Goal: Task Accomplishment & Management: Complete application form

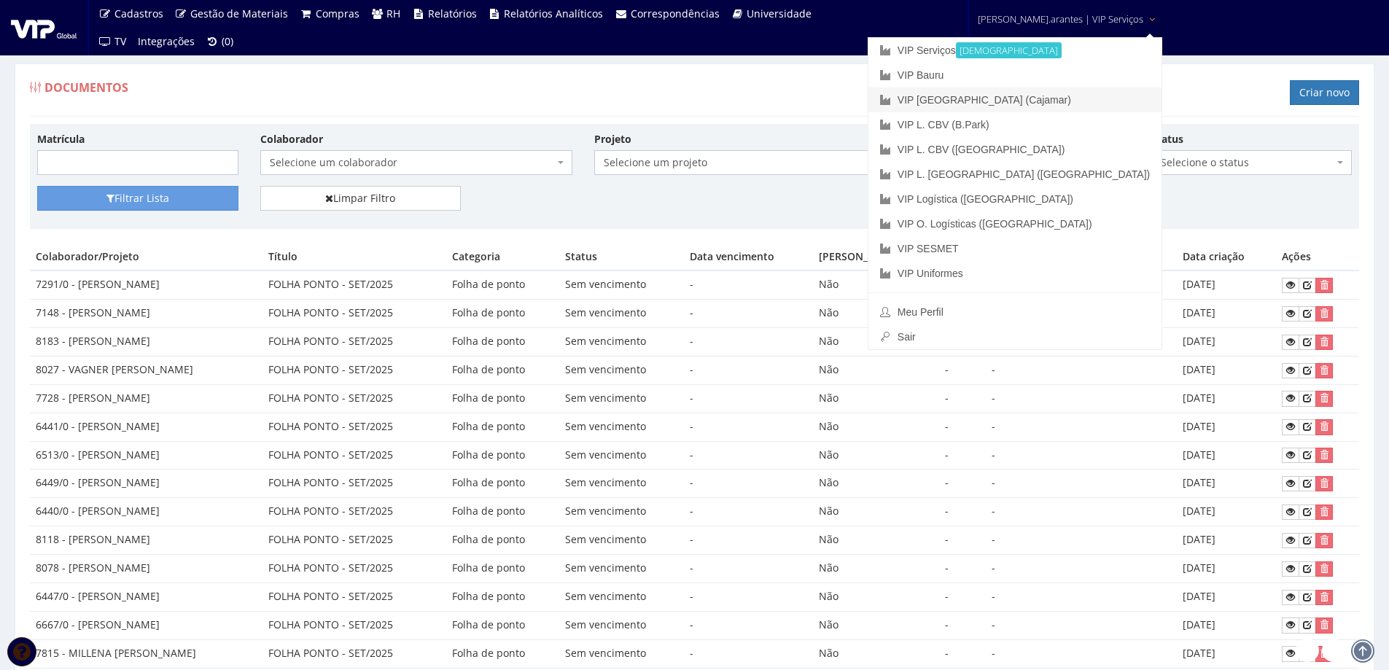
click at [991, 97] on link "VIP [GEOGRAPHIC_DATA] (Cajamar)" at bounding box center [1014, 99] width 293 height 25
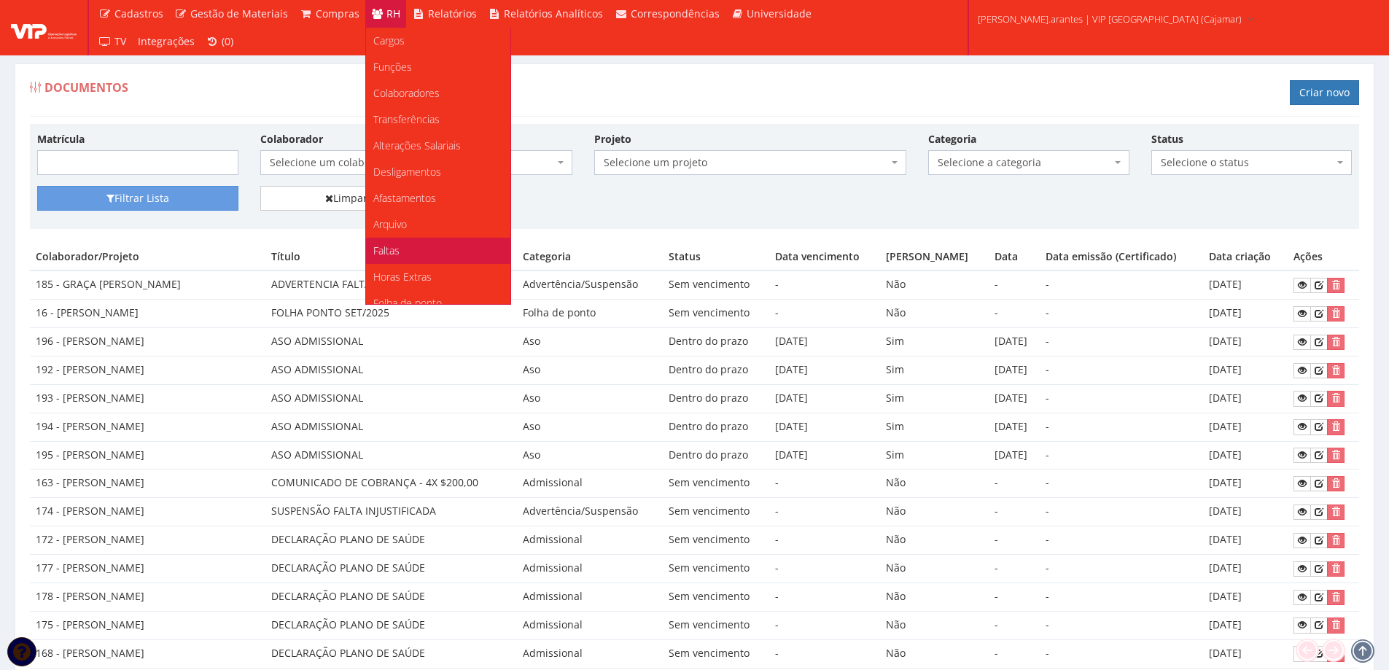
click at [384, 249] on span "Faltas" at bounding box center [386, 250] width 26 height 14
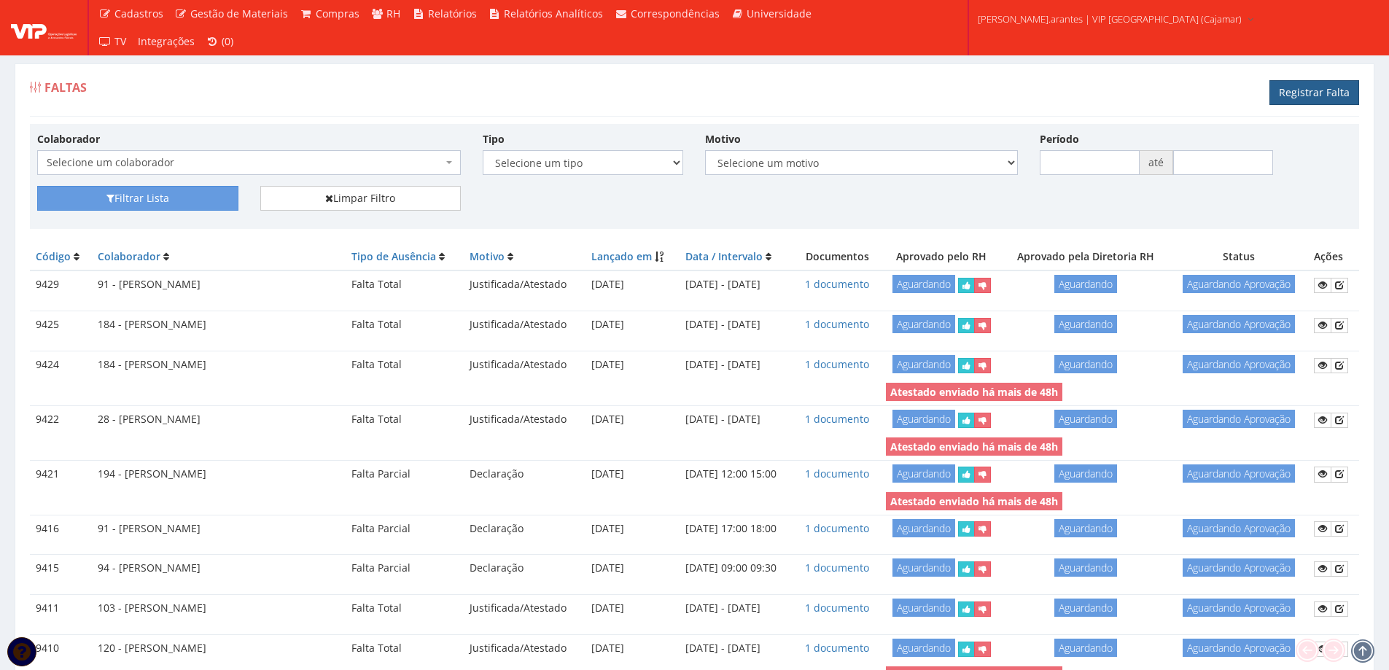
click at [1300, 96] on link "Registrar Falta" at bounding box center [1314, 92] width 90 height 25
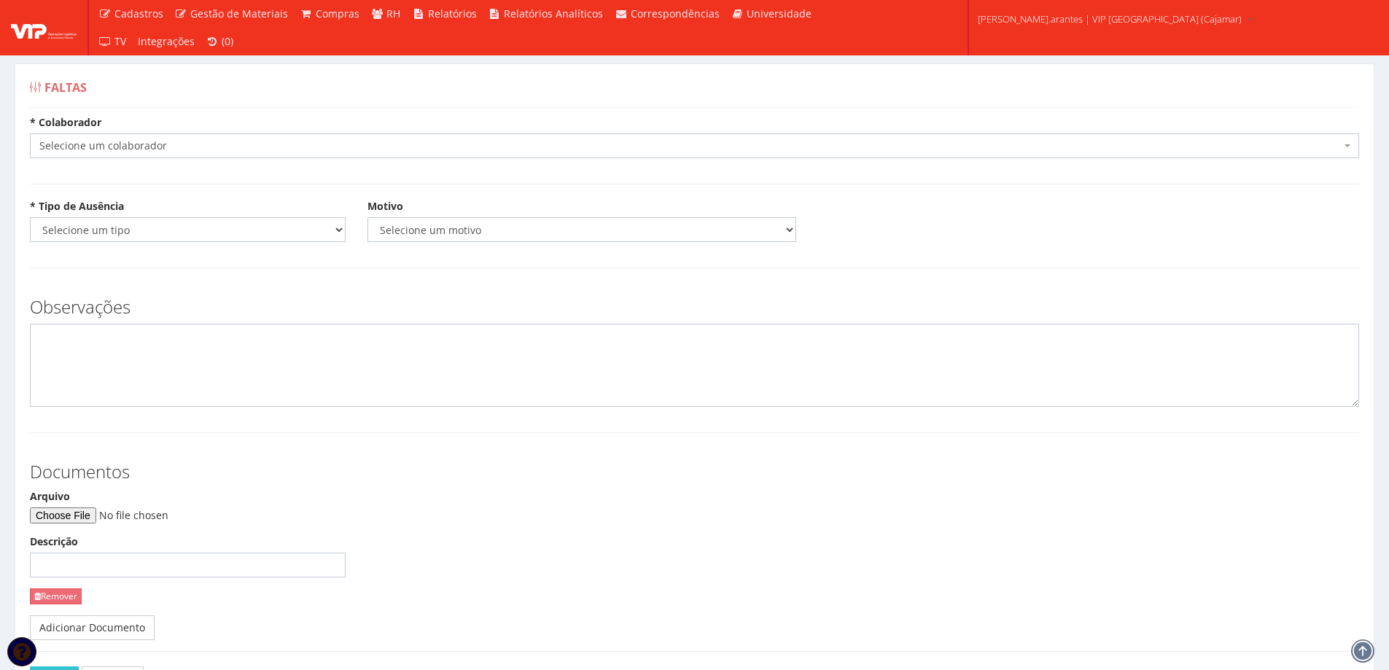
click at [233, 146] on span "Selecione um colaborador" at bounding box center [689, 146] width 1301 height 15
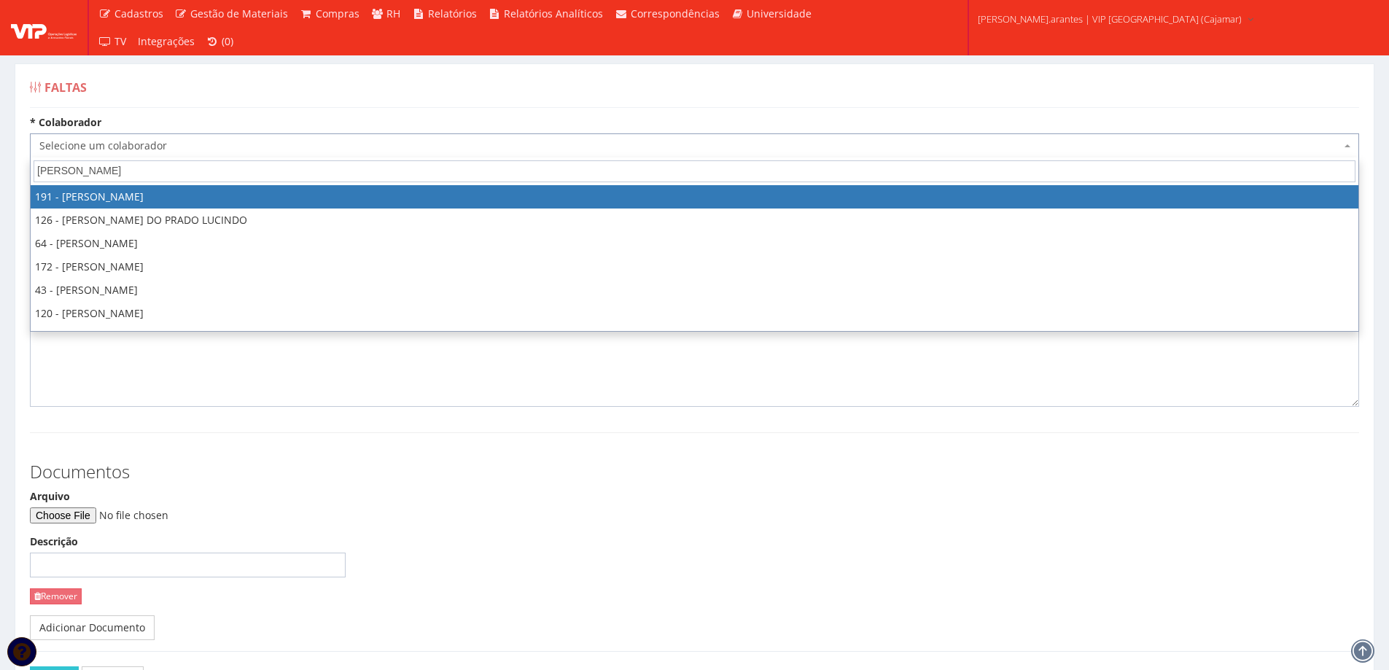
type input "ALEXS"
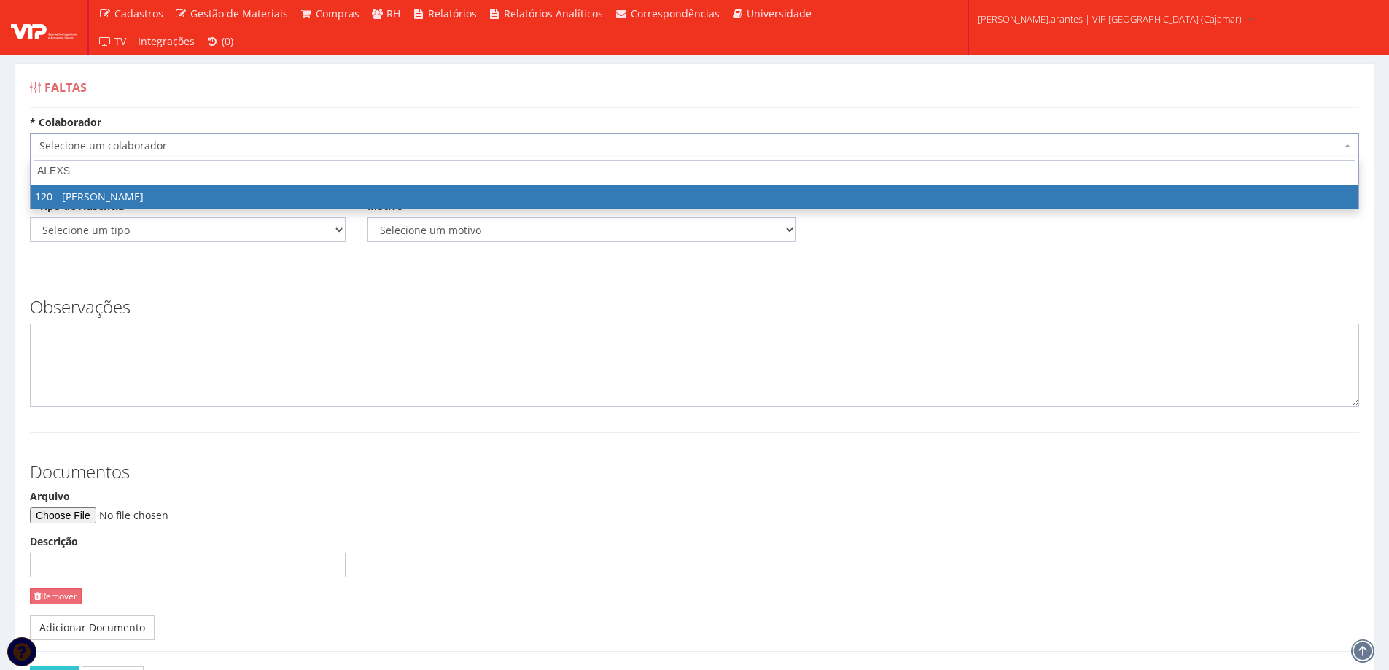
select select "3818"
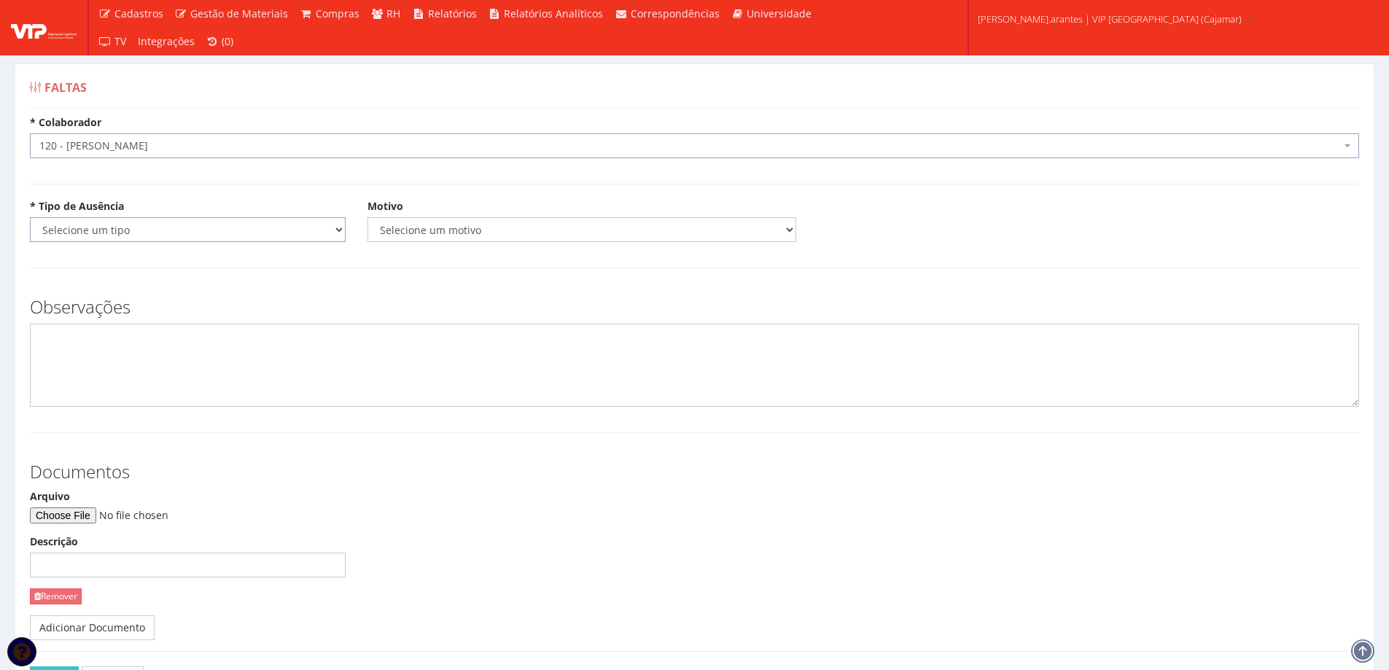
drag, startPoint x: 168, startPoint y: 227, endPoint x: 168, endPoint y: 240, distance: 13.1
click at [168, 227] on select "Selecione um tipo Falta Total Falta Parcial Afastamento Férias" at bounding box center [188, 229] width 316 height 25
select select "total"
click at [30, 217] on select "Selecione um tipo Falta Total Falta Parcial Afastamento Férias" at bounding box center [188, 229] width 316 height 25
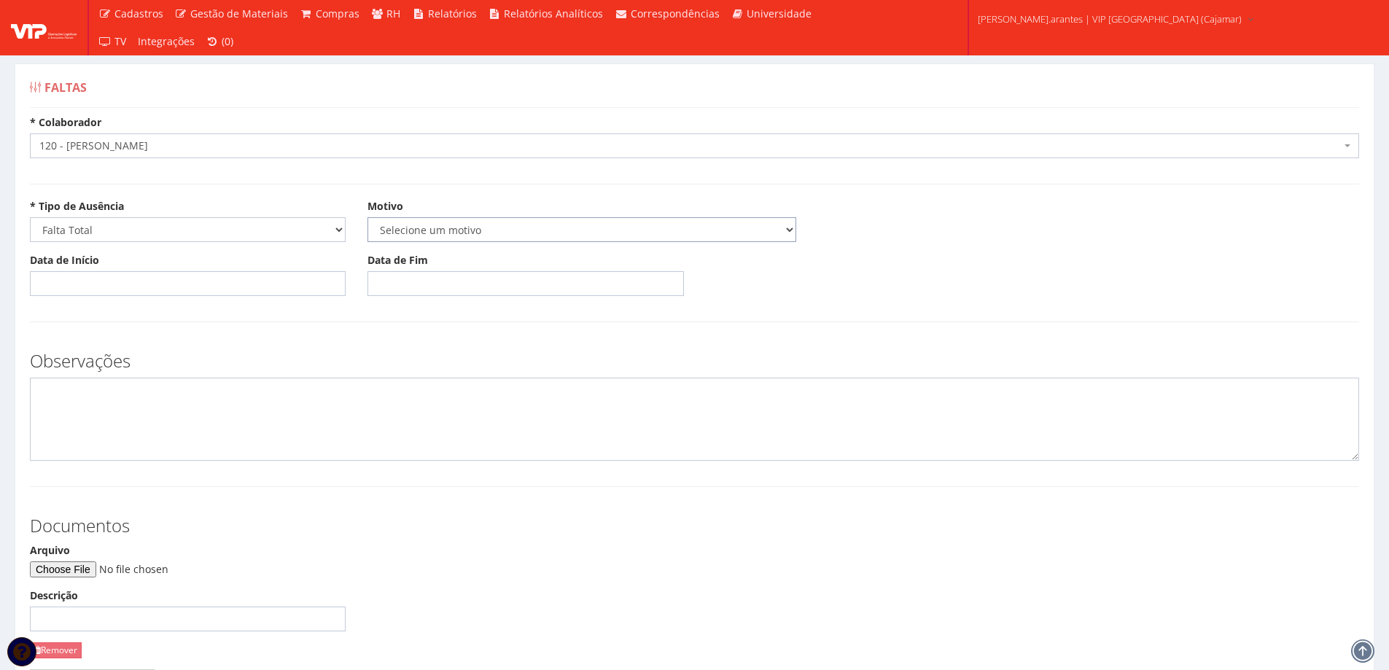
click at [433, 235] on select "Selecione um motivo Acidente Atestado Atraso Declaração Determinação Judicial D…" at bounding box center [581, 229] width 429 height 25
select select "atestado"
click at [367, 217] on select "Selecione um motivo Acidente Atestado Atraso Declaração Determinação Judicial D…" at bounding box center [581, 229] width 429 height 25
click at [182, 273] on input "Data de Início" at bounding box center [188, 283] width 316 height 25
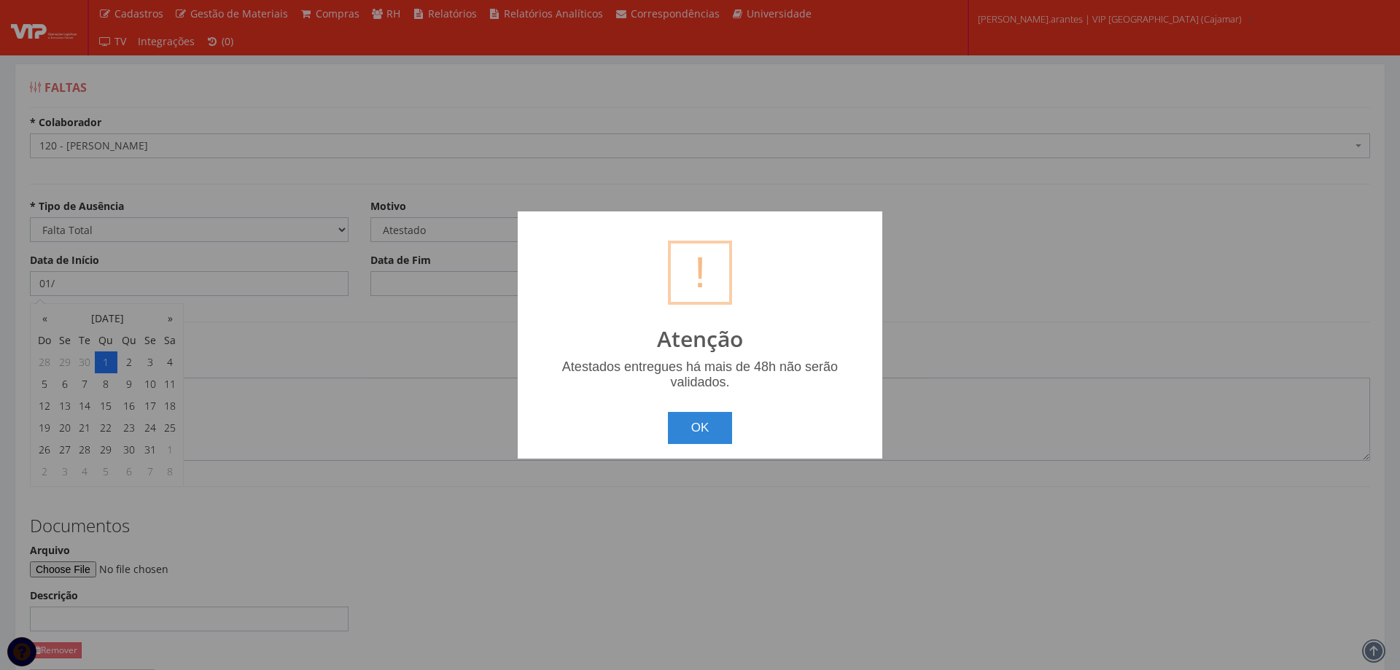
click at [106, 360] on body "Cadastros Clientes Unidades Subclientes Unidades de Subclientes Projetos Vagas …" at bounding box center [700, 416] width 1400 height 832
type input "01/10/2025"
click at [709, 428] on button "OK" at bounding box center [700, 428] width 65 height 32
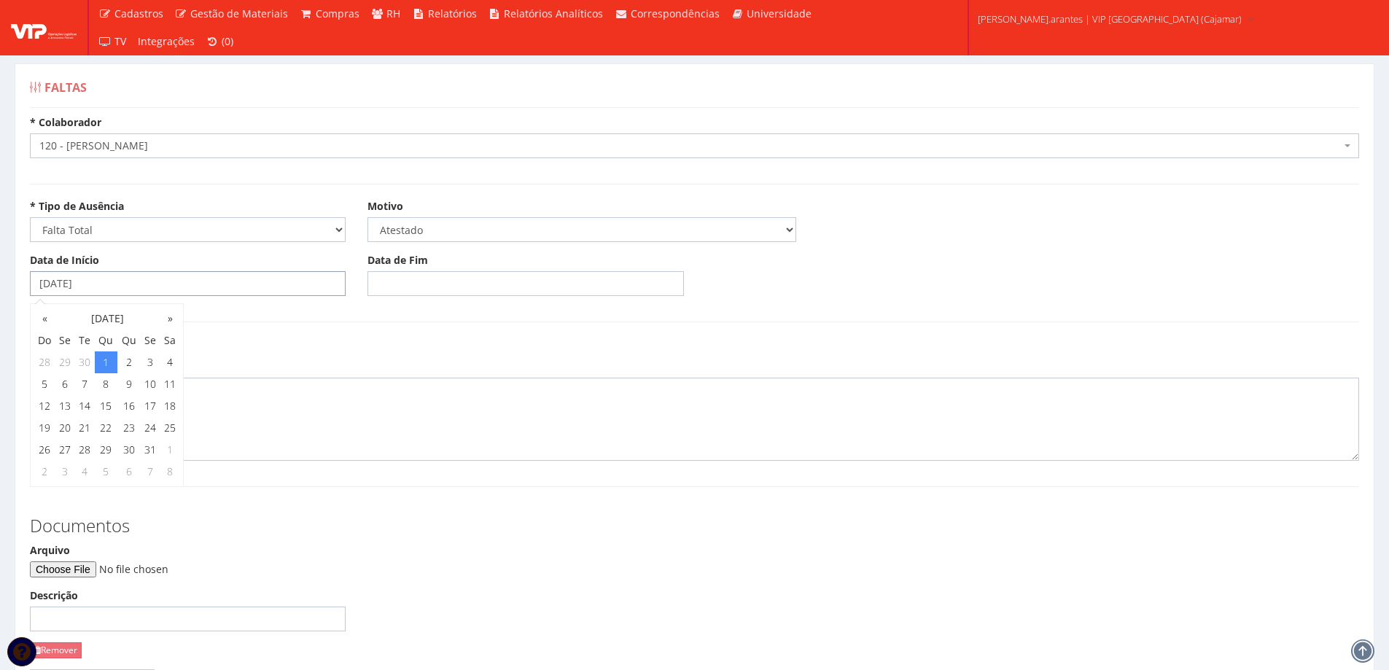
click at [261, 287] on input "01/10/2025" at bounding box center [188, 283] width 316 height 25
click at [111, 362] on td "1" at bounding box center [106, 362] width 23 height 22
click at [445, 287] on input "Data de Fim" at bounding box center [525, 283] width 316 height 25
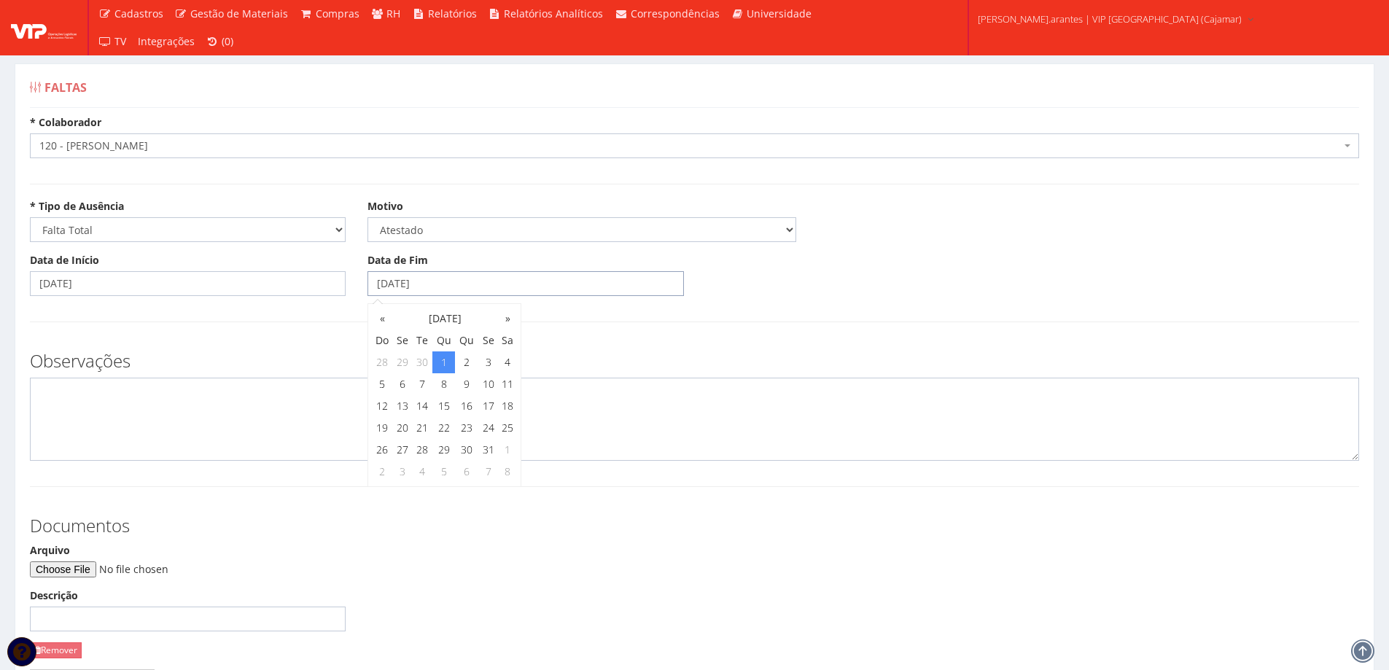
type input "01/10/2025"
click at [607, 333] on form "* Colaborador Selecione um colaborador 95 - ADRIANE NEVES JESUS 76 - ADRIANO SI…" at bounding box center [694, 442] width 1329 height 655
click at [89, 574] on input "Arquivo" at bounding box center [129, 569] width 198 height 16
type input "C:\fakepath\WhatsApp Image 2025-10-01 at 11.24.47.jpeg"
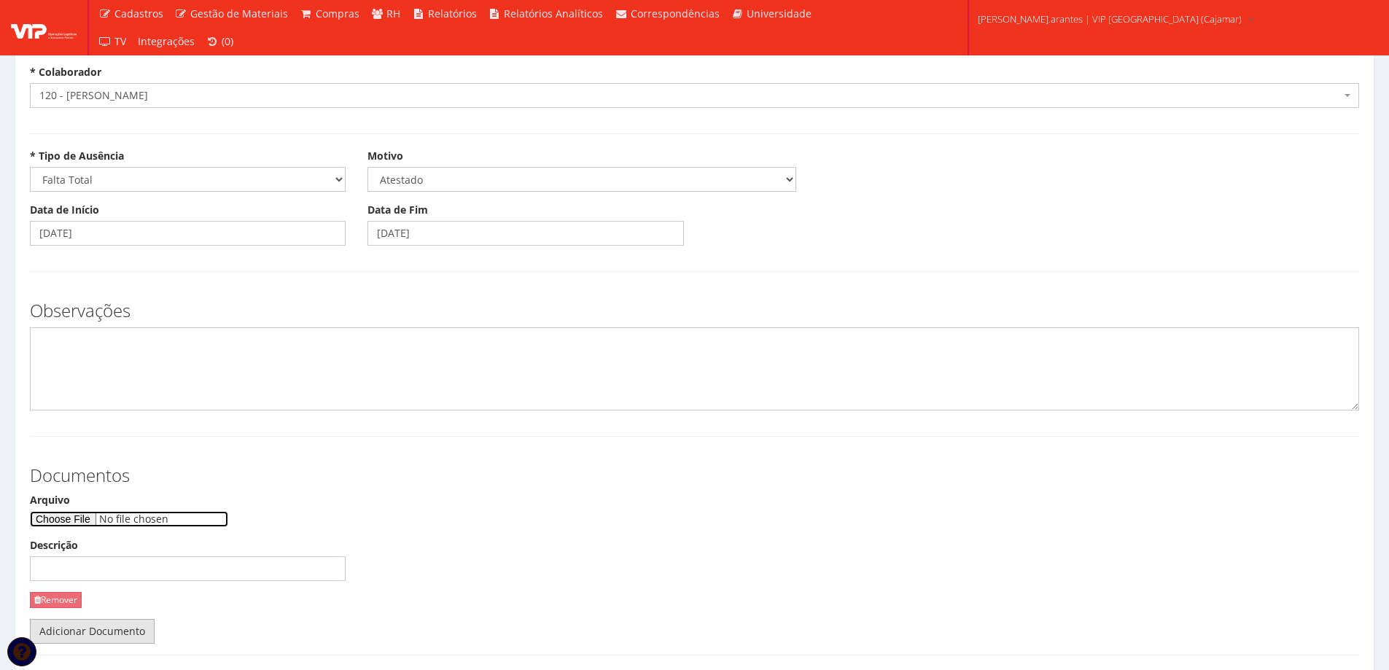
scroll to position [73, 0]
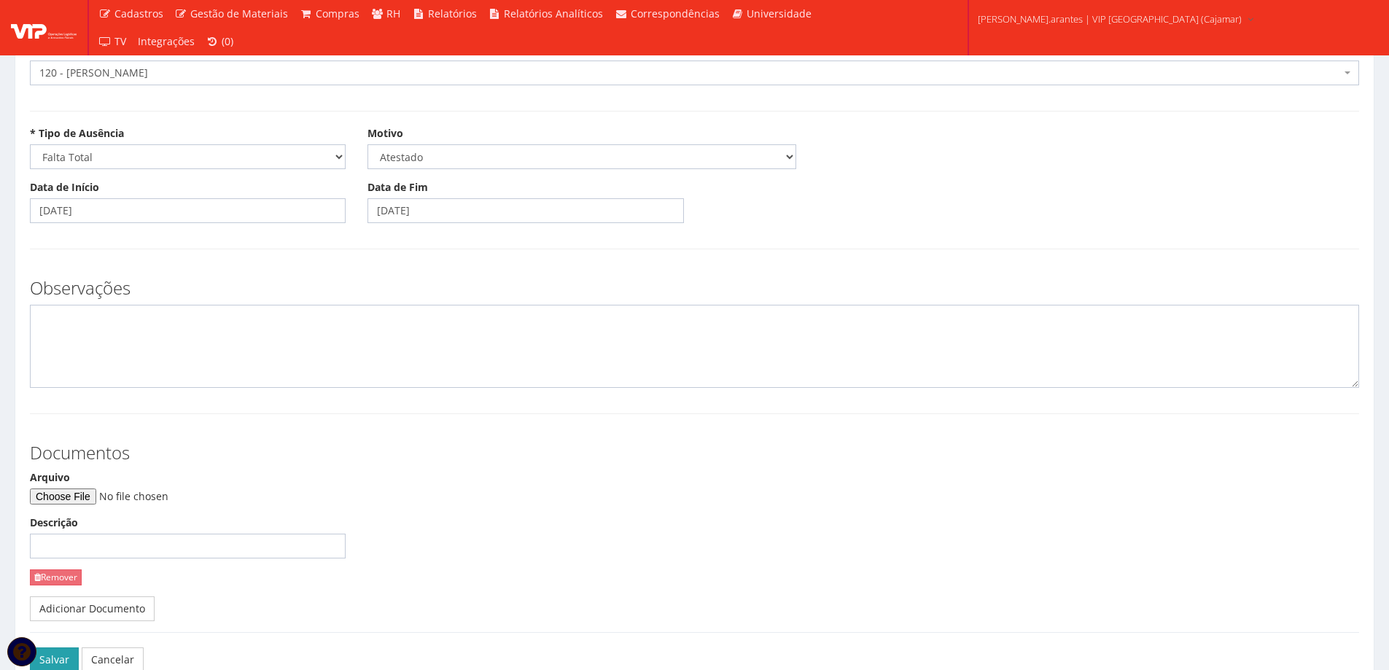
click at [61, 654] on button "Salvar" at bounding box center [54, 659] width 49 height 25
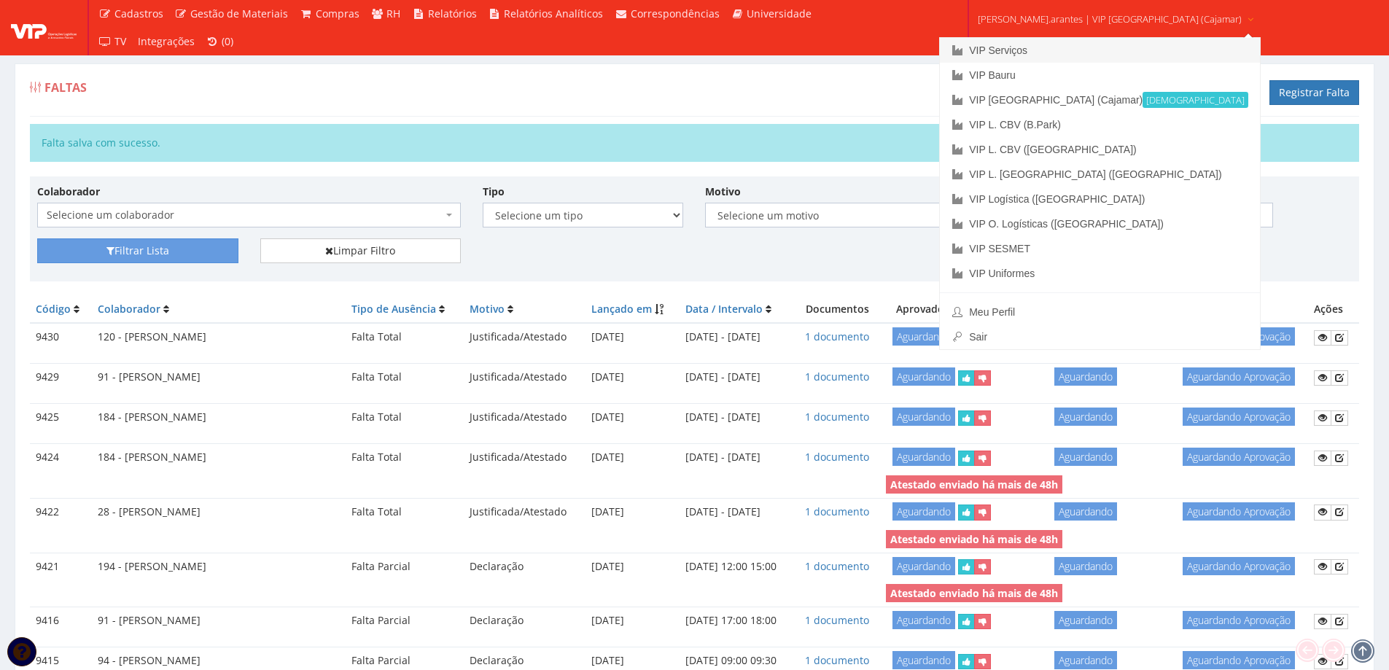
click at [1012, 51] on link "VIP Serviços" at bounding box center [1100, 50] width 320 height 25
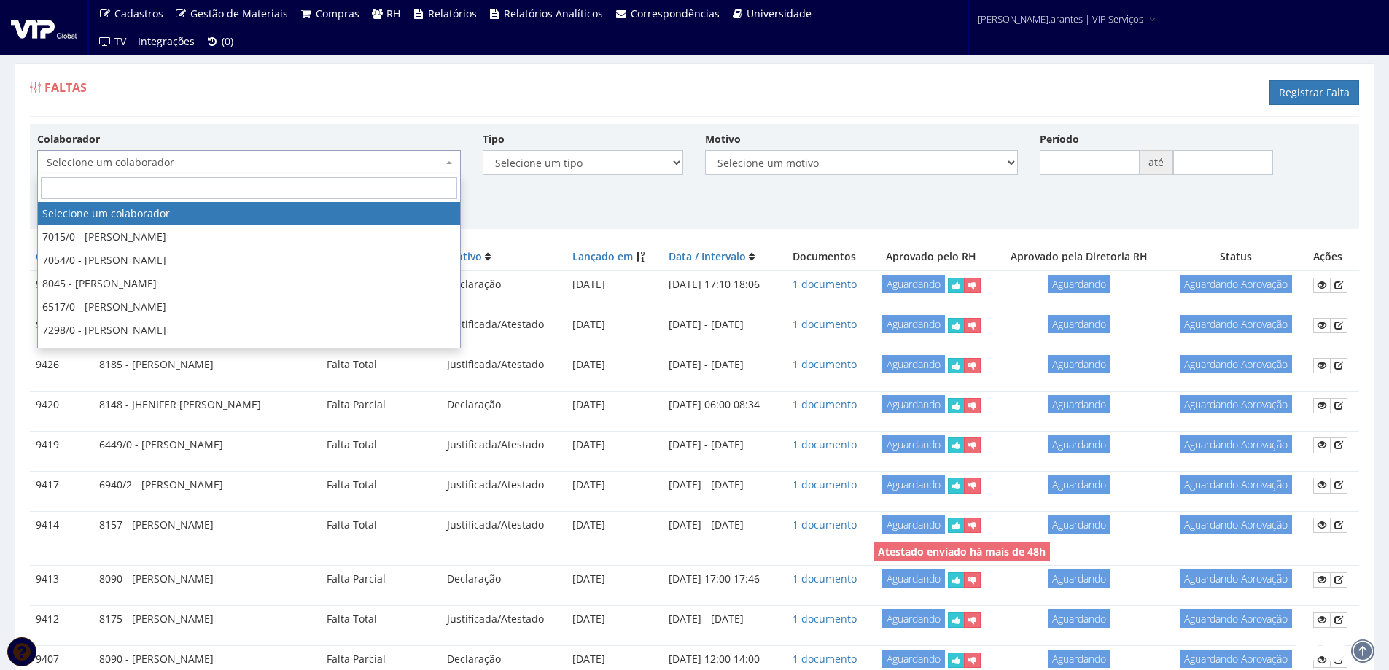
click at [154, 158] on span "Selecione um colaborador" at bounding box center [245, 162] width 396 height 15
type input "[PERSON_NAME]"
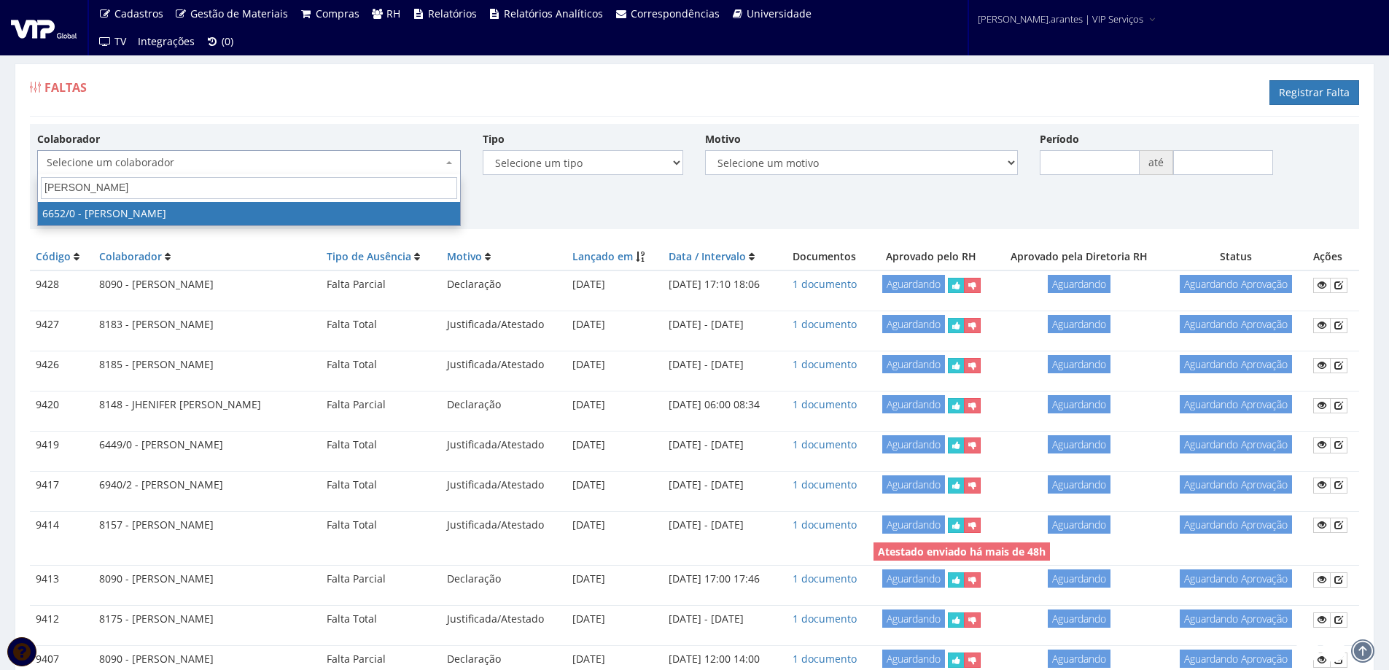
select select "135"
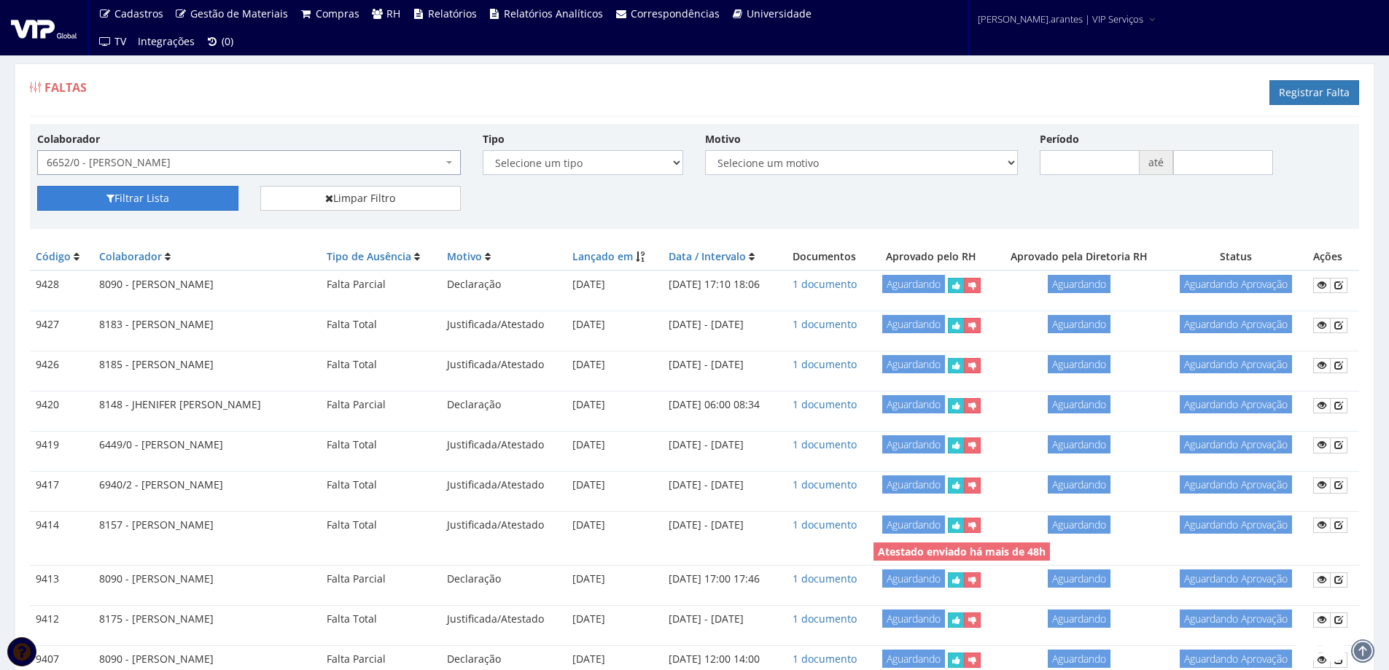
click at [141, 198] on button "Filtrar Lista" at bounding box center [137, 198] width 201 height 25
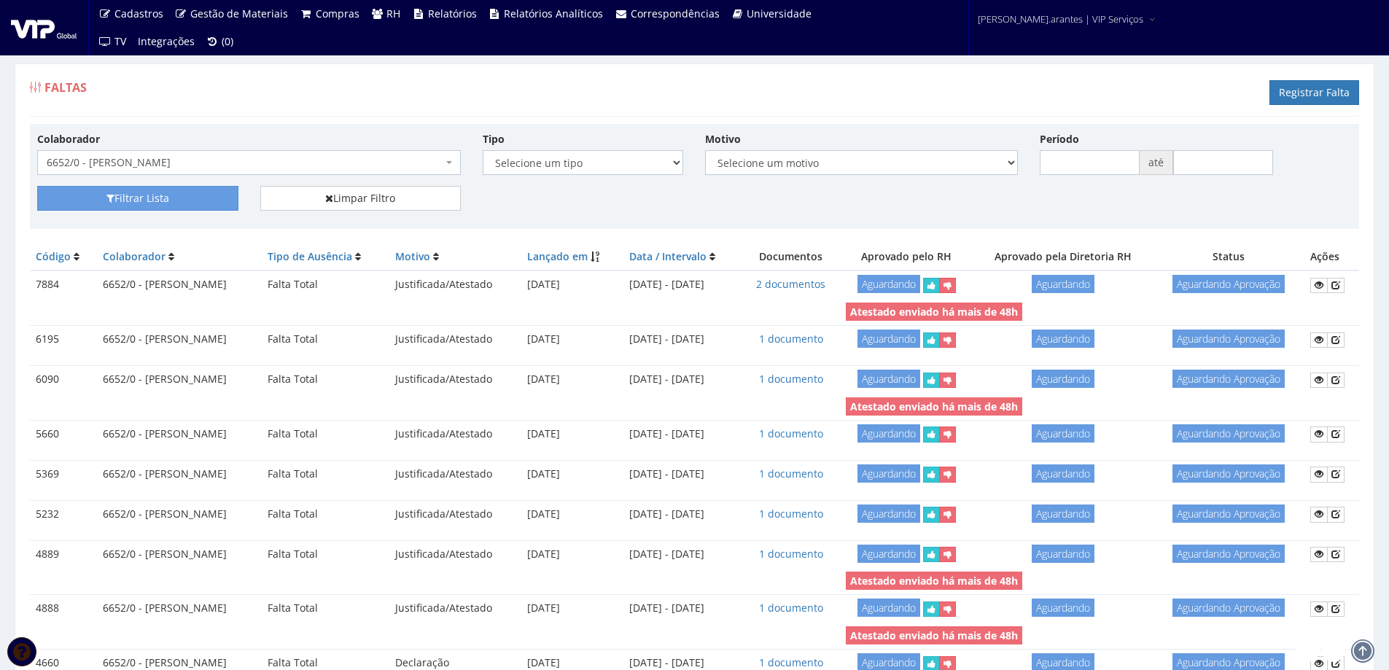
drag, startPoint x: 147, startPoint y: 287, endPoint x: 233, endPoint y: 287, distance: 86.8
click at [233, 287] on td "6652/0 - [PERSON_NAME]" at bounding box center [179, 284] width 165 height 28
copy td "[PERSON_NAME]"
